Goal: Task Accomplishment & Management: Manage account settings

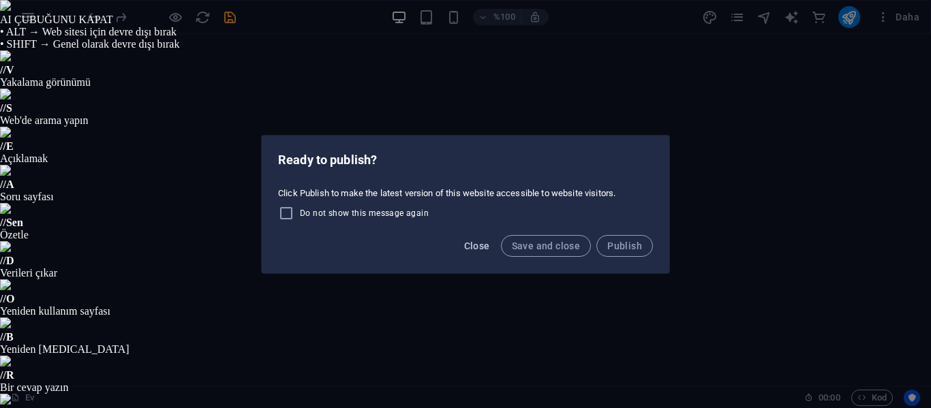
click at [481, 246] on span "Close" at bounding box center [477, 246] width 26 height 11
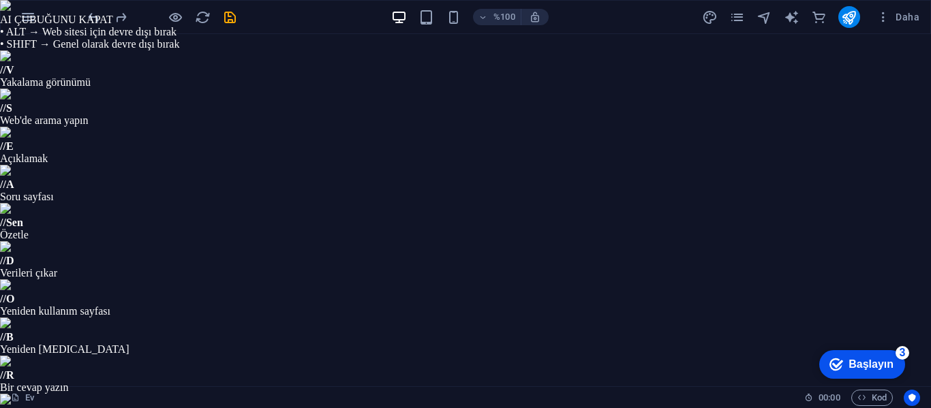
scroll to position [1409, 0]
click at [739, 18] on icon "sayfalar" at bounding box center [737, 18] width 16 height 16
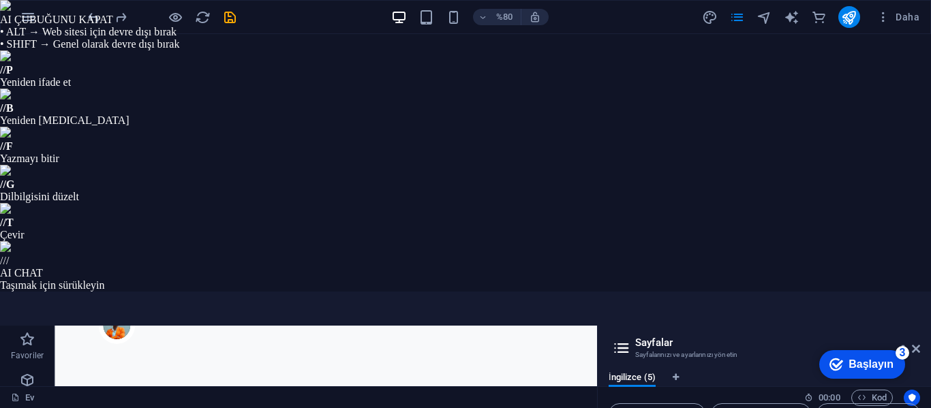
scroll to position [68, 0]
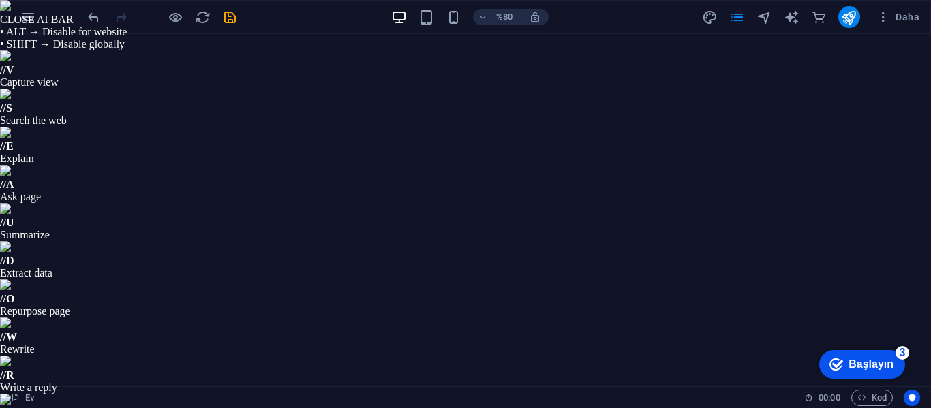
type input "Minimalist Modern Interiors"
type textarea "Transform your space into a minimalist modern haven with high-quality furniture…"
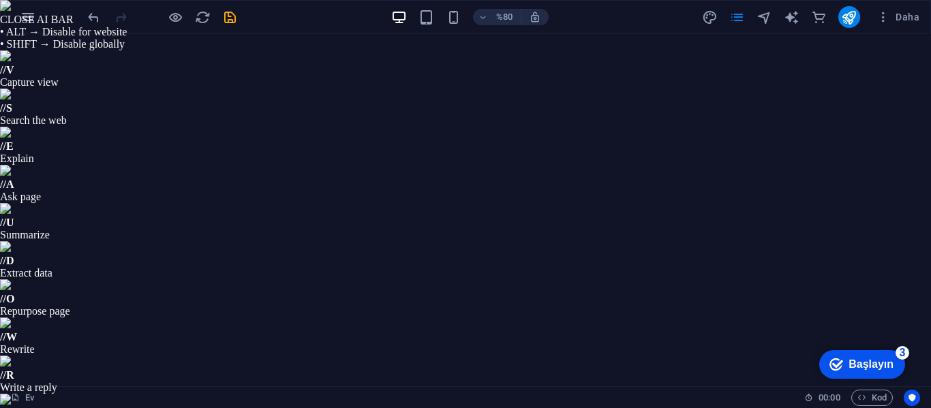
scroll to position [204, 0]
type input "minimalist home decor, modern interior design, high-quality furniture, Scandina…"
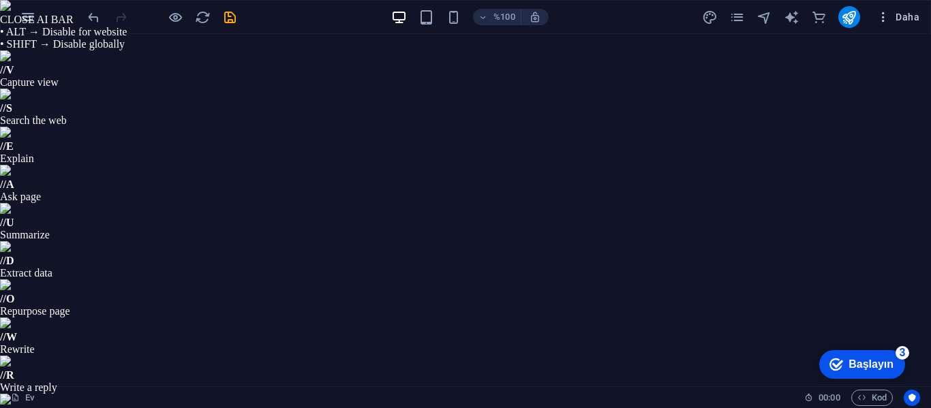
click at [905, 14] on font "Daha" at bounding box center [908, 17] width 24 height 11
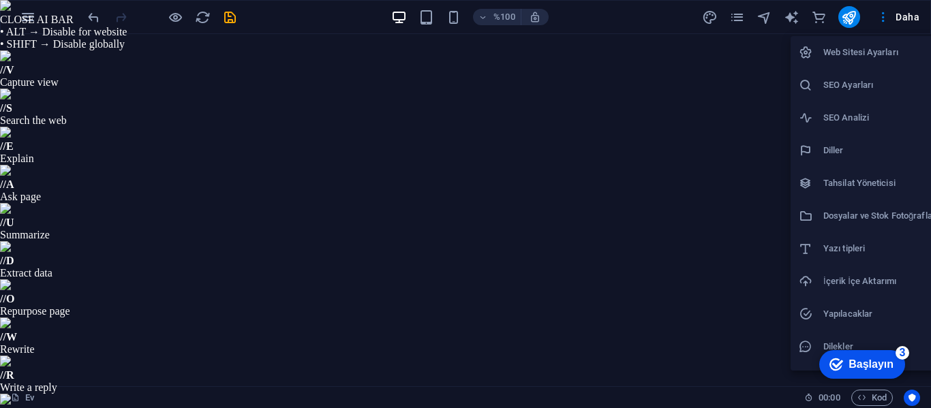
click at [857, 140] on li "Diller" at bounding box center [869, 150] width 156 height 33
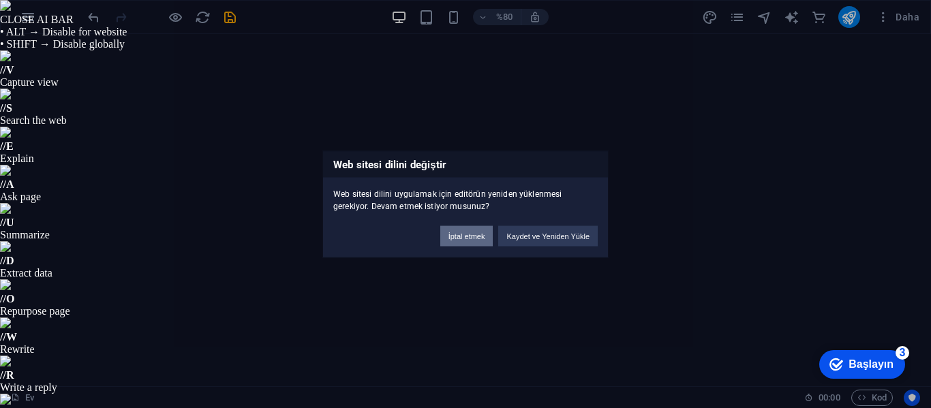
click at [454, 232] on font "İptal etmek" at bounding box center [467, 236] width 37 height 8
select select "41"
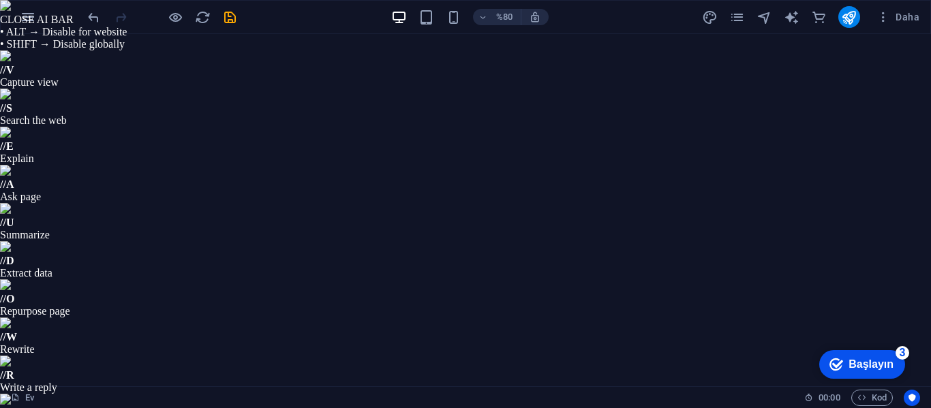
click at [0, 0] on input "Çoklu dili etkinleştir Çoklu dili devre dışı bırakmak için yalnızca bir dil kal…" at bounding box center [0, 0] width 0 height 0
select select "165"
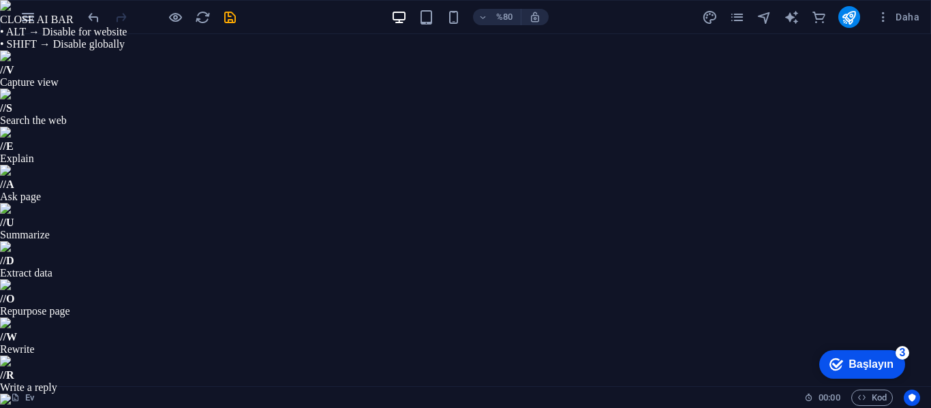
click at [896, 19] on span "Daha" at bounding box center [898, 17] width 43 height 14
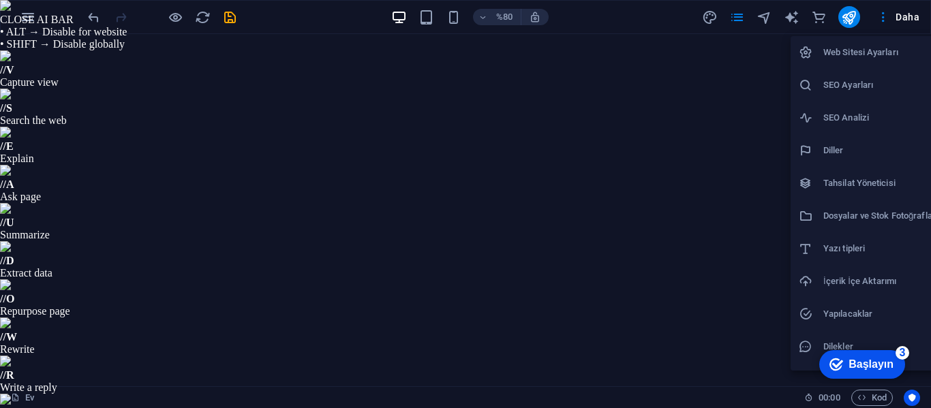
click at [823, 145] on div at bounding box center [811, 151] width 25 height 14
select select "41"
select select "165"
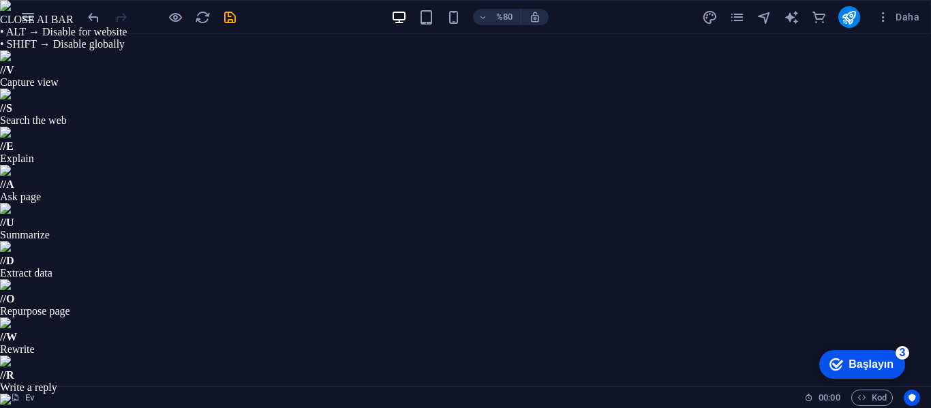
select select
select select "165"
select select "55"
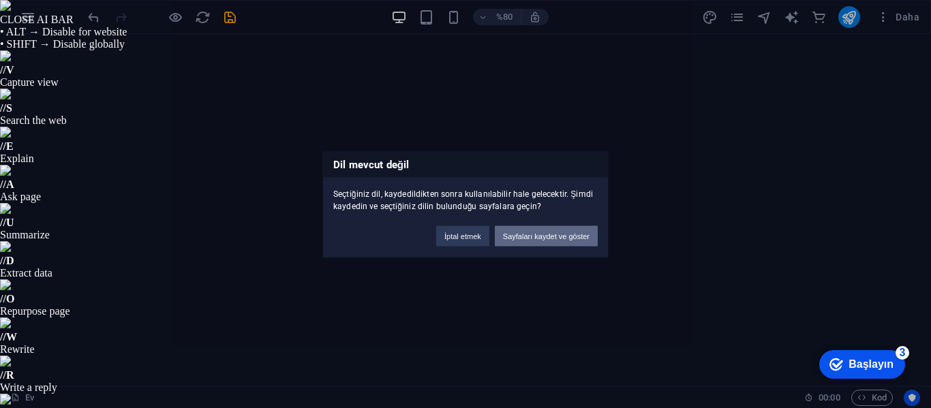
click at [540, 237] on font "Sayfaları kaydet ve göster" at bounding box center [546, 236] width 87 height 8
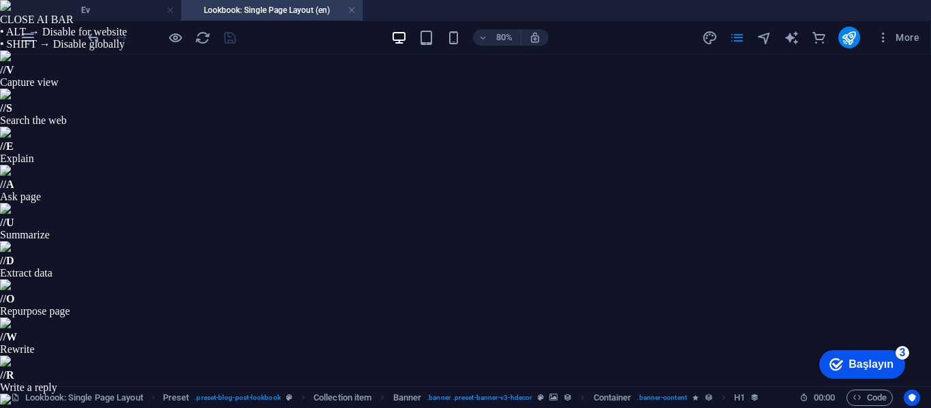
select select "68b95f1792ed7f00ee0992c0"
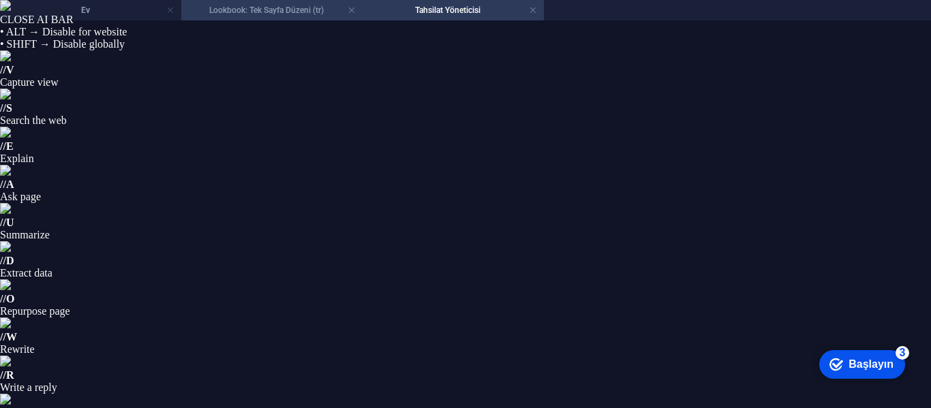
click at [256, 9] on font "Lookbook: Tek Sayfa Düzeni (tr)" at bounding box center [266, 10] width 115 height 10
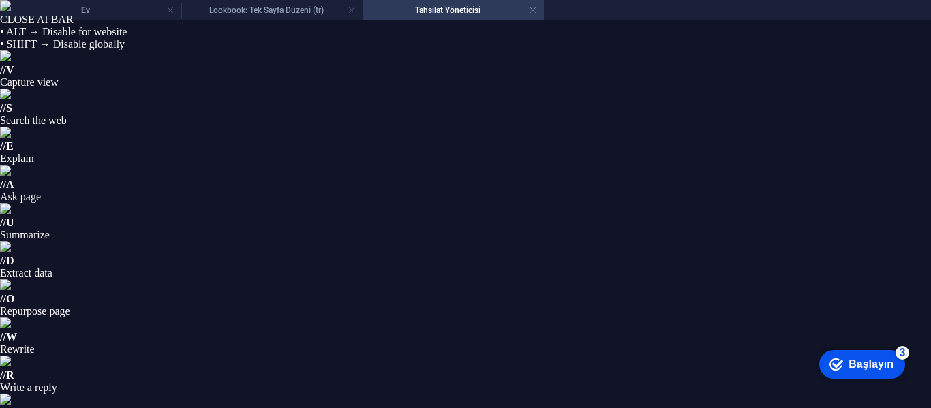
scroll to position [1401, 0]
click at [538, 9] on h4 "Tahsilat Yöneticisi" at bounding box center [453, 10] width 181 height 15
click at [352, 13] on link at bounding box center [352, 10] width 8 height 13
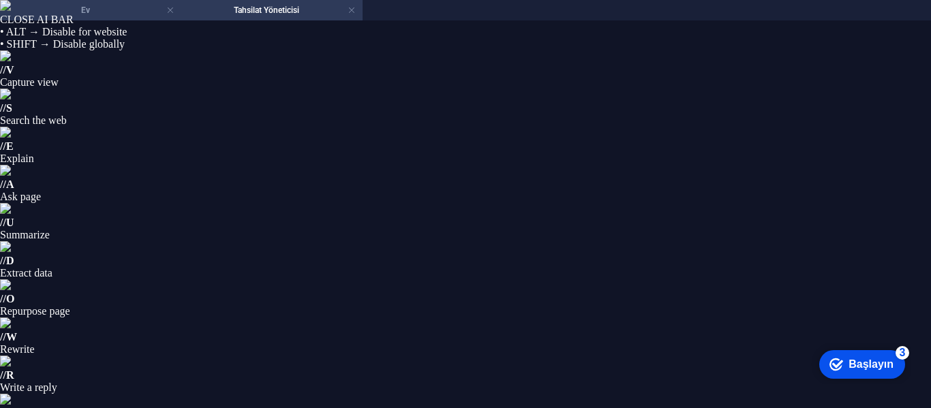
click at [90, 12] on h4 "Ev" at bounding box center [90, 10] width 181 height 15
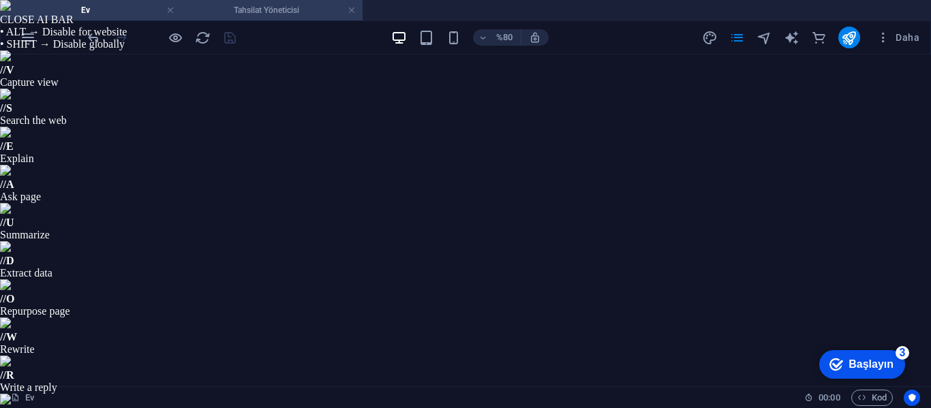
click at [323, 11] on h4 "Tahsilat Yöneticisi" at bounding box center [271, 10] width 181 height 15
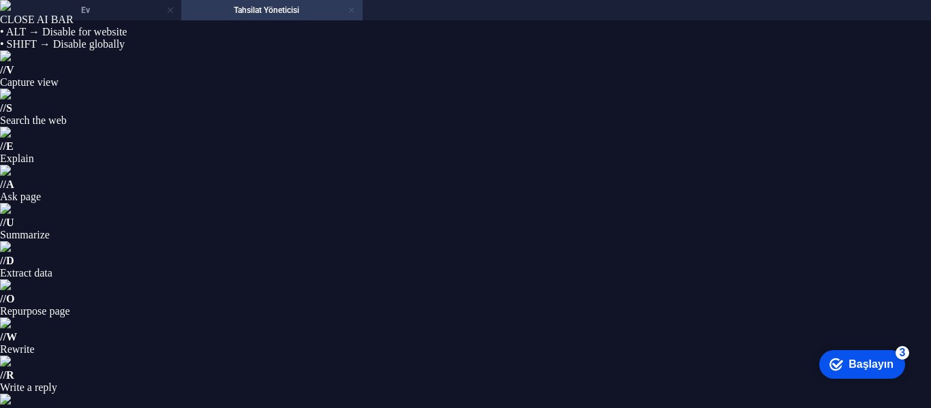
click at [355, 11] on link at bounding box center [352, 10] width 8 height 13
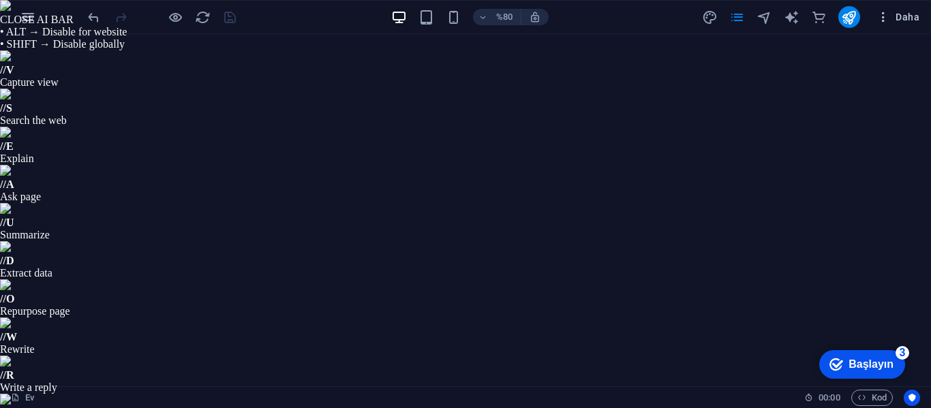
click at [902, 10] on span "Daha" at bounding box center [898, 17] width 43 height 14
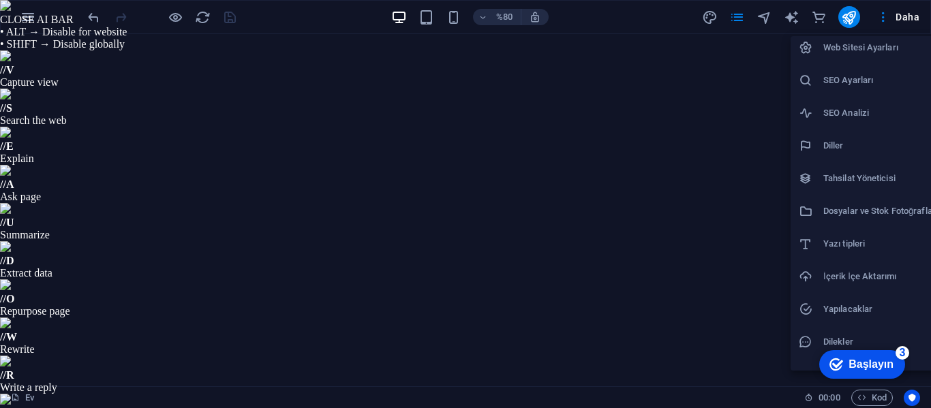
scroll to position [0, 0]
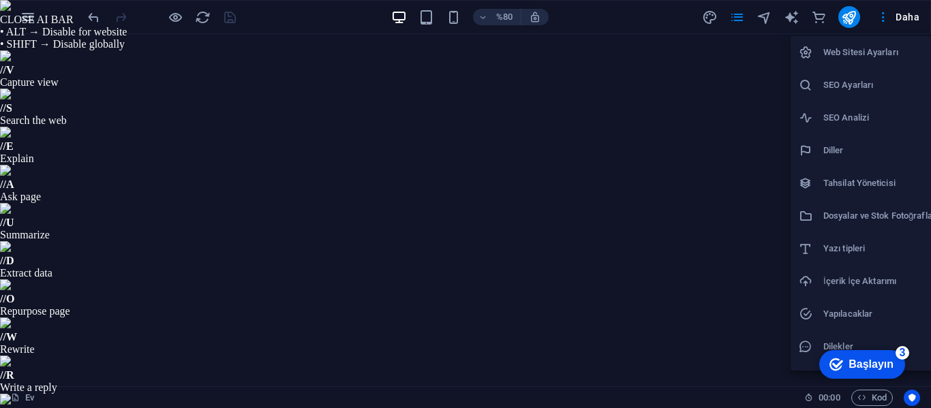
click at [631, 16] on div at bounding box center [465, 204] width 931 height 408
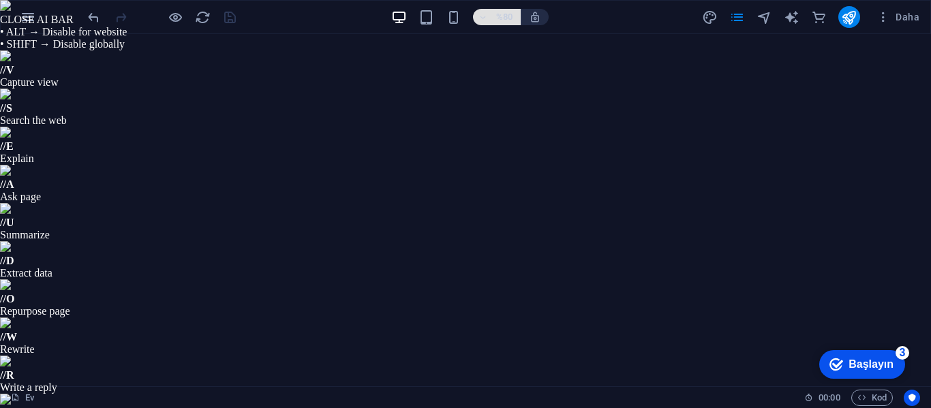
click at [476, 21] on button "%80" at bounding box center [497, 17] width 48 height 16
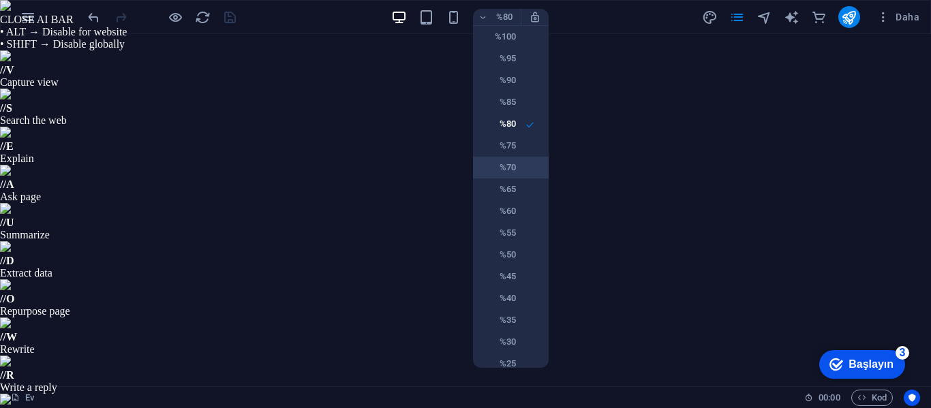
click at [511, 174] on h6 "%70" at bounding box center [498, 168] width 35 height 16
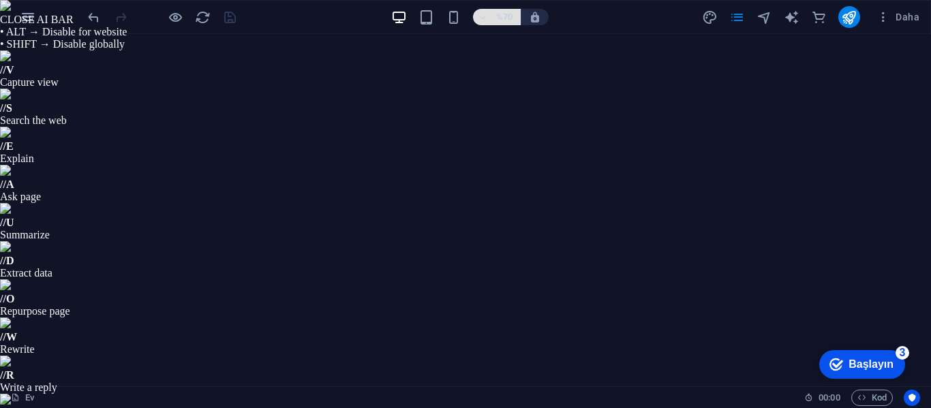
click at [485, 17] on icon "button" at bounding box center [484, 17] width 10 height 9
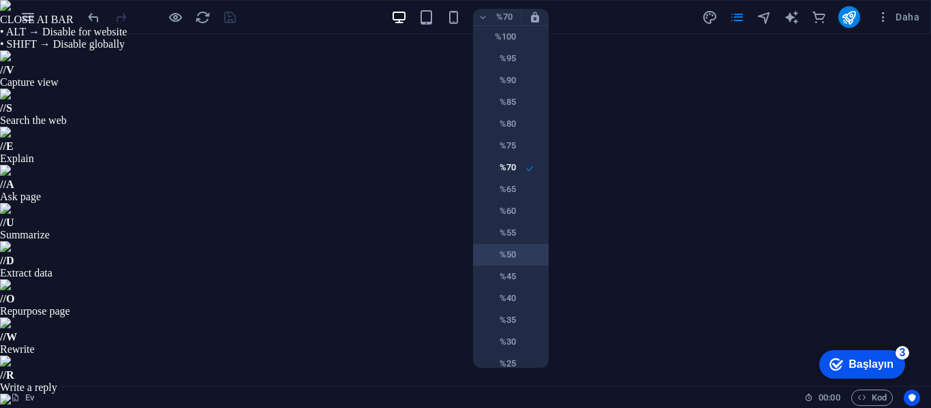
click at [500, 258] on font "%50" at bounding box center [508, 254] width 16 height 10
